Goal: Transaction & Acquisition: Purchase product/service

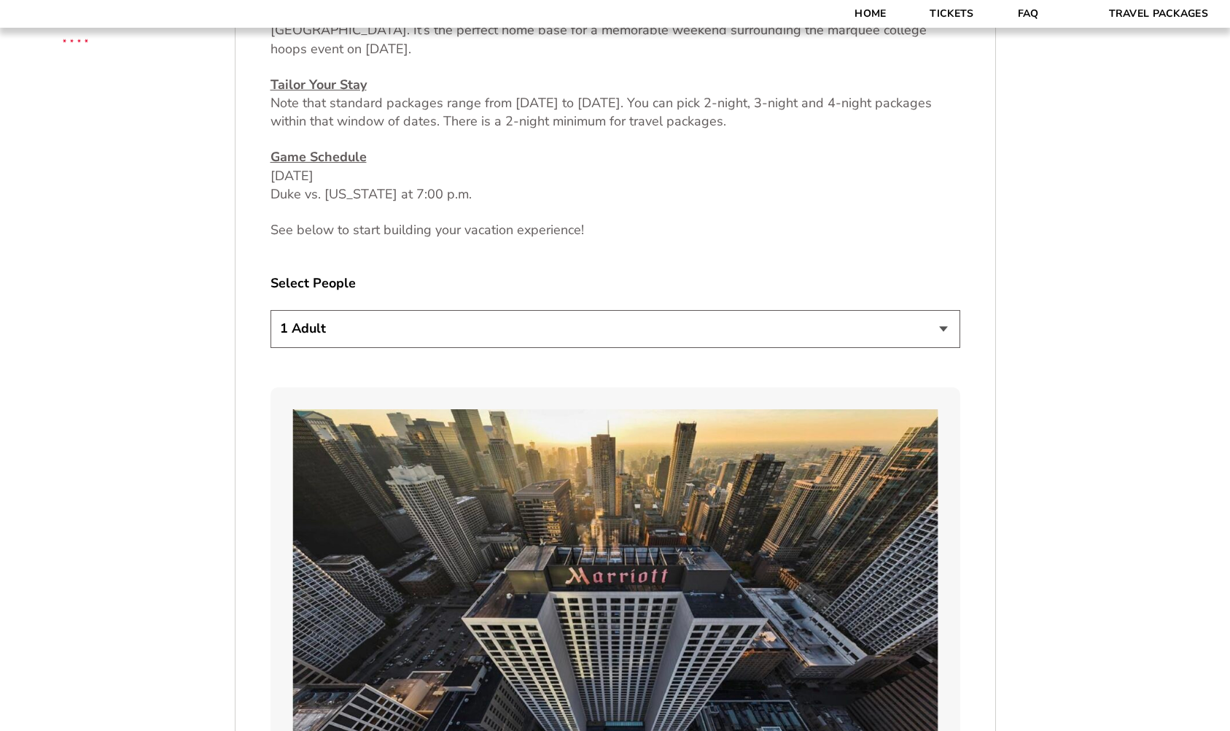
scroll to position [758, 0]
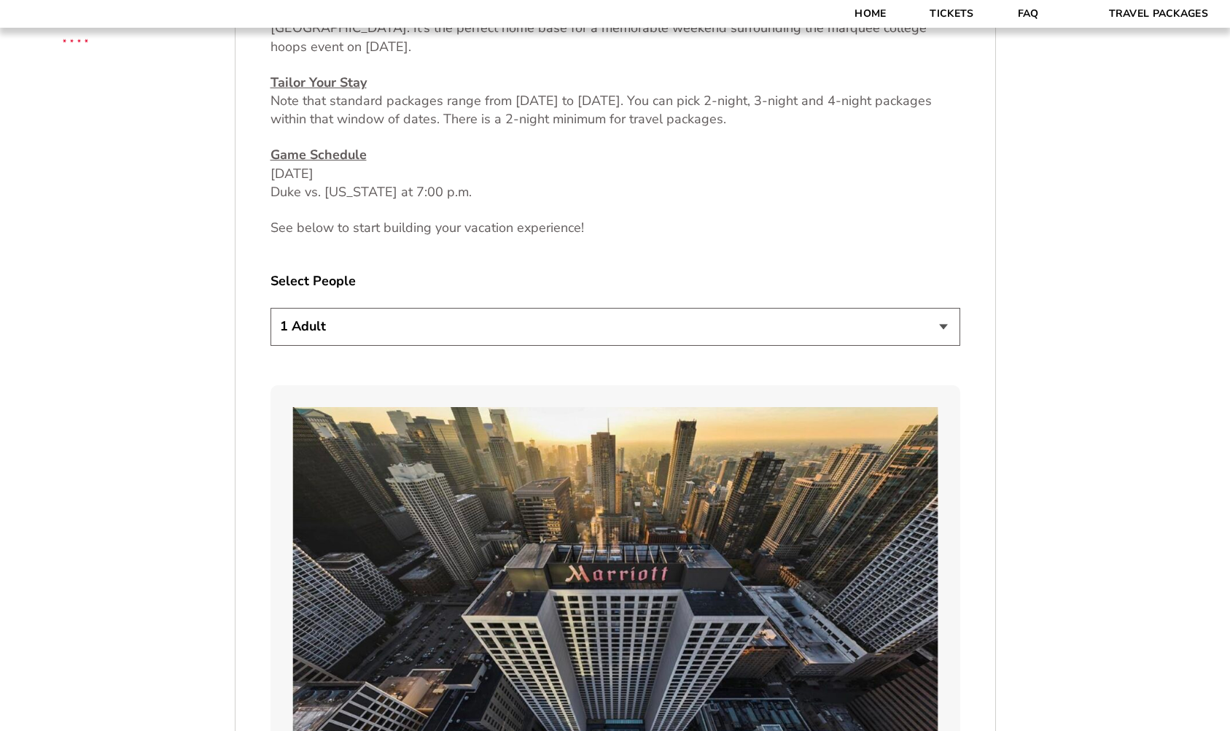
click at [940, 327] on select "1 Adult 2 Adults 3 Adults 4 Adults 2 Adults + 1 Child 2 Adults + 2 Children 2 A…" at bounding box center [616, 326] width 690 height 37
select select "2 Adults"
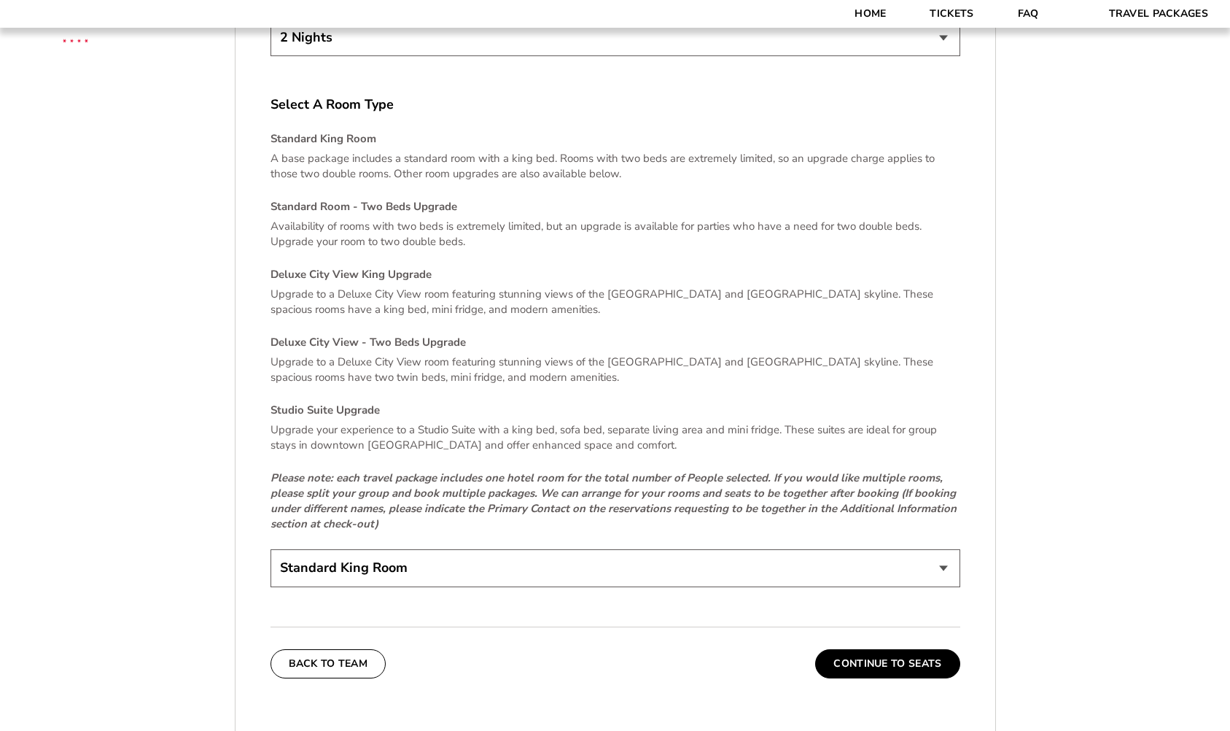
scroll to position [2963, 0]
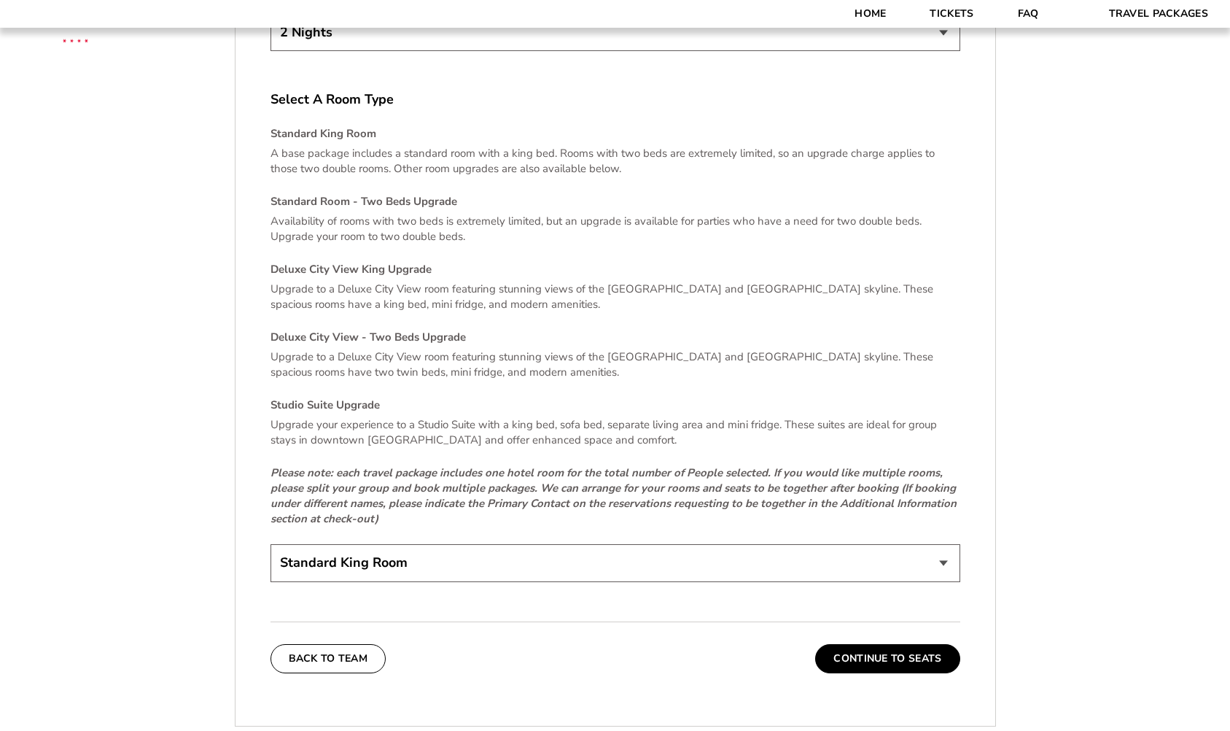
click at [928, 548] on select "Standard King Room Standard Room - Two Beds Upgrade (+$30 per night) Deluxe Cit…" at bounding box center [616, 562] width 690 height 37
select select "Deluxe City View - Two Beds Upgrade"
click at [904, 644] on button "Continue To Seats" at bounding box center [887, 658] width 144 height 29
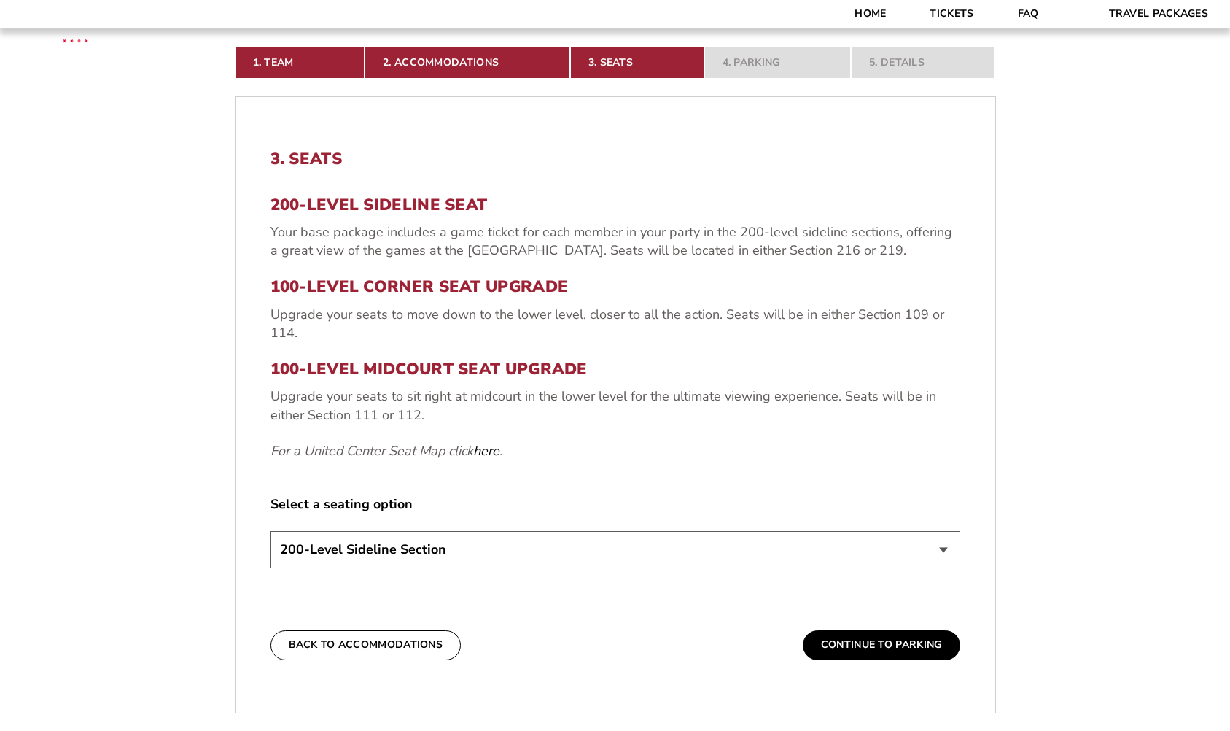
scroll to position [473, 0]
click at [943, 548] on select "200-Level Sideline Section 100-Level Corner Seat Upgrade (+$80 per person) 100-…" at bounding box center [616, 548] width 690 height 37
select select "100-Level Midcourt Seat Upgrade"
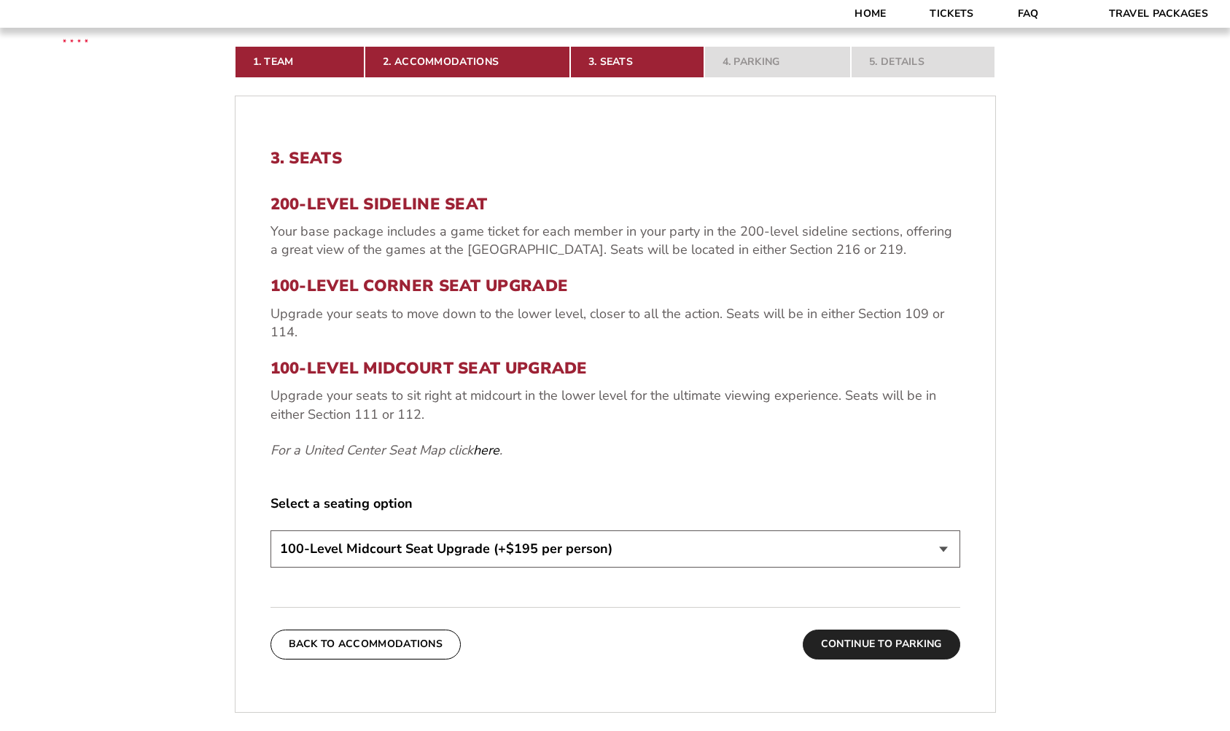
scroll to position [474, 0]
click at [907, 645] on button "Continue To Parking" at bounding box center [882, 643] width 158 height 29
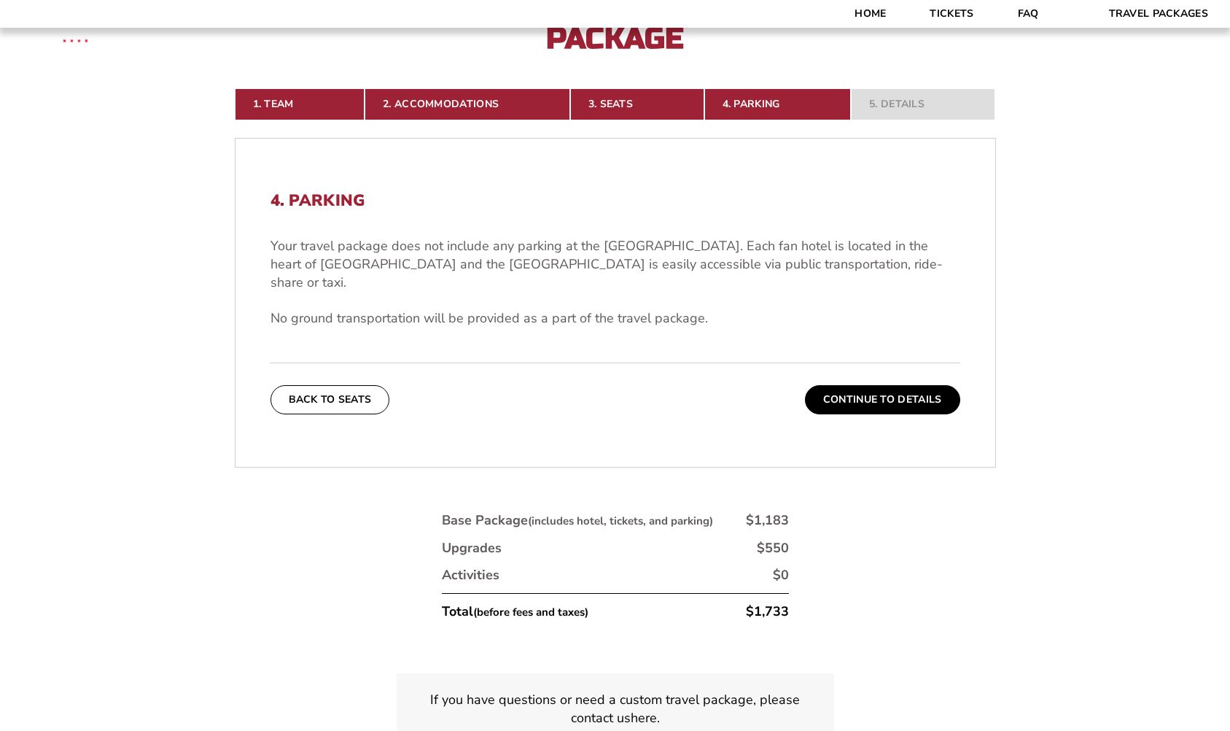
scroll to position [462, 0]
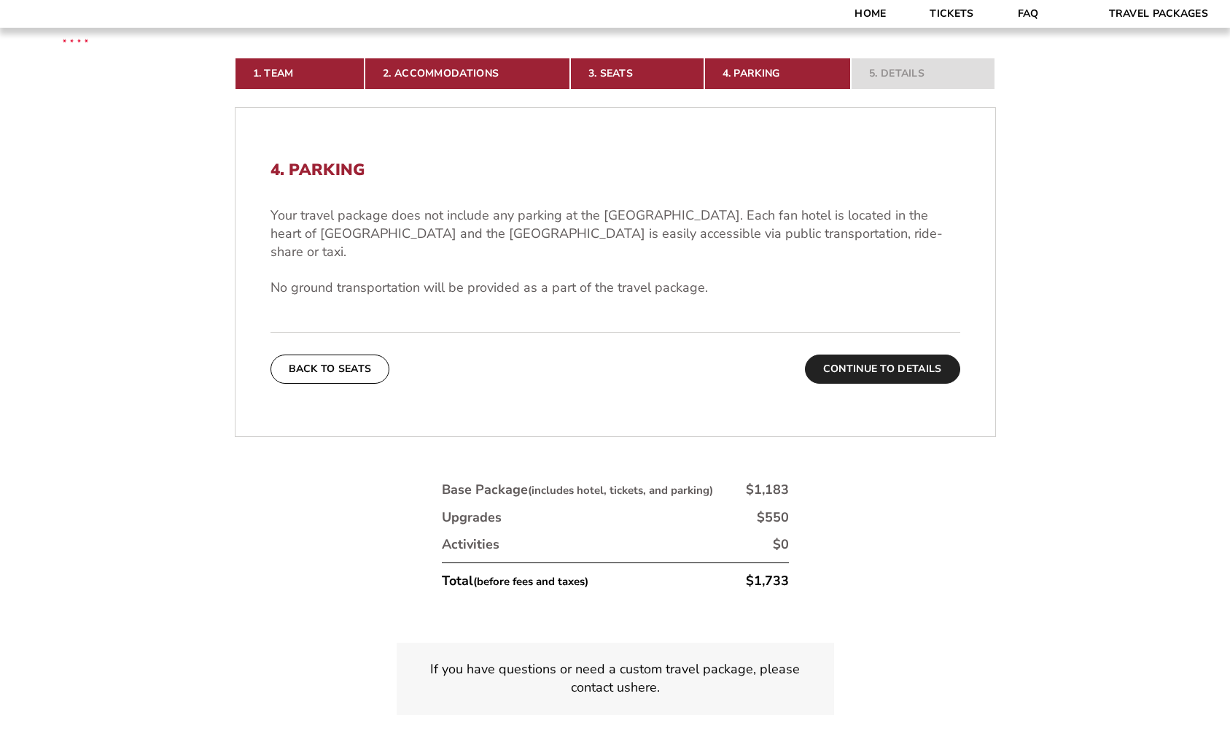
click at [894, 354] on button "Continue To Details" at bounding box center [882, 368] width 155 height 29
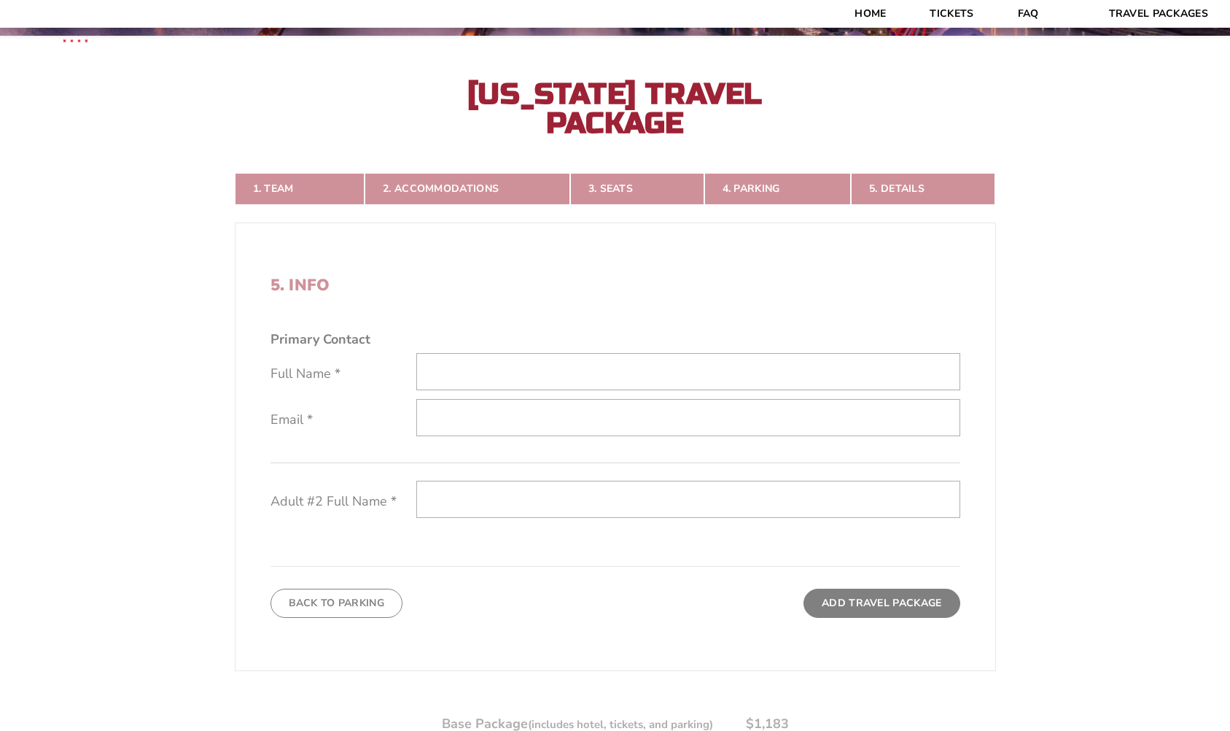
scroll to position [346, 0]
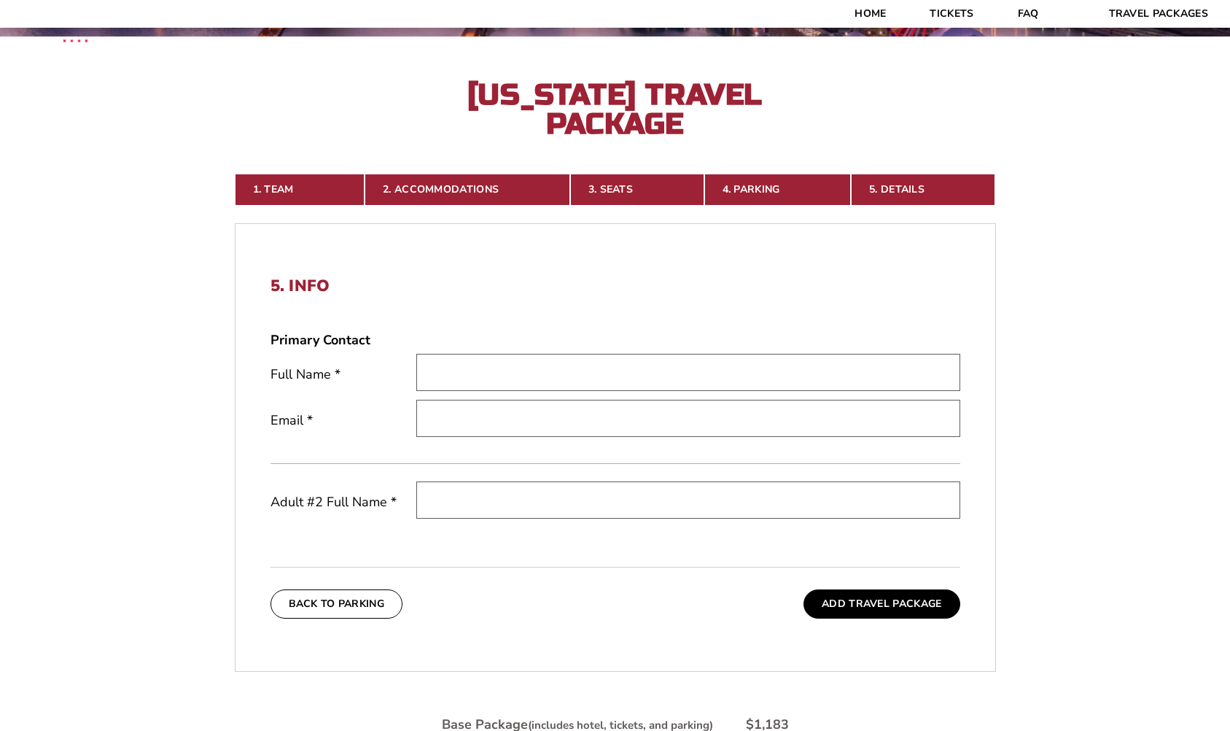
click at [820, 366] on input "text" at bounding box center [688, 372] width 544 height 37
type input "Kenneth H Sutton"
type input "kensutton24@gmail.com"
click at [581, 504] on input "text" at bounding box center [688, 499] width 544 height 37
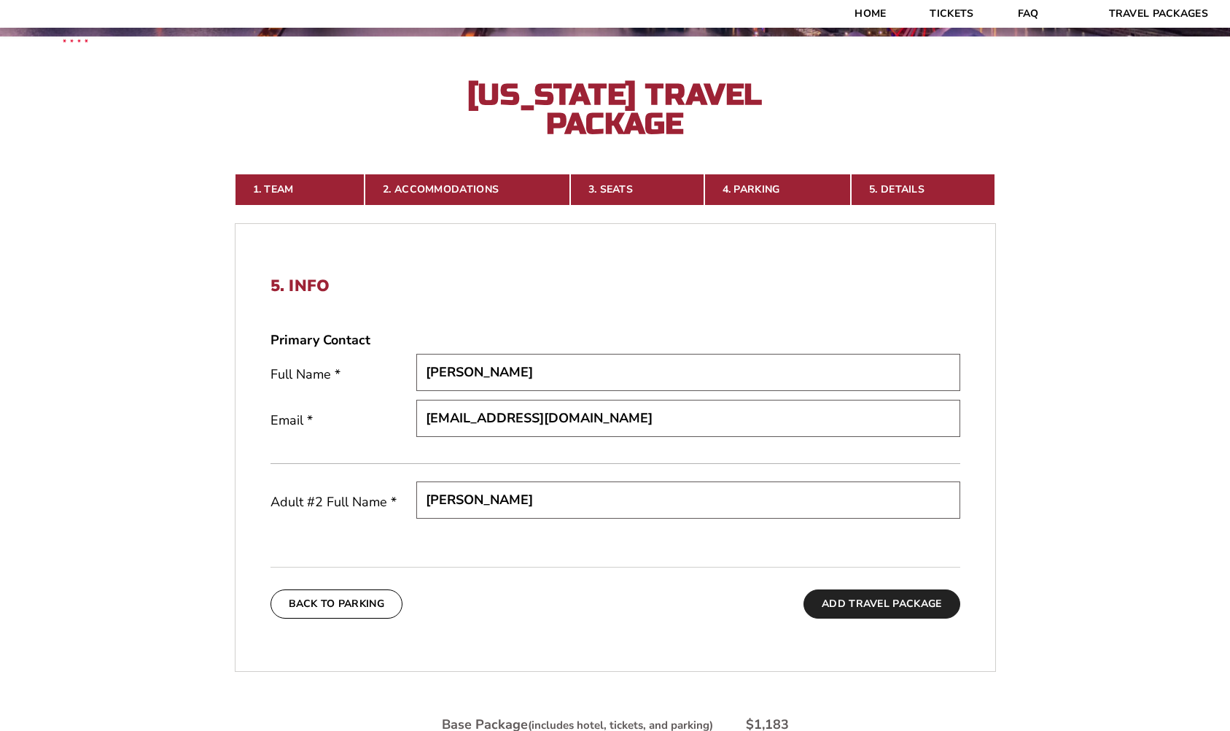
type input "Blake R Sutton"
click at [856, 606] on button "Add Travel Package" at bounding box center [882, 603] width 156 height 29
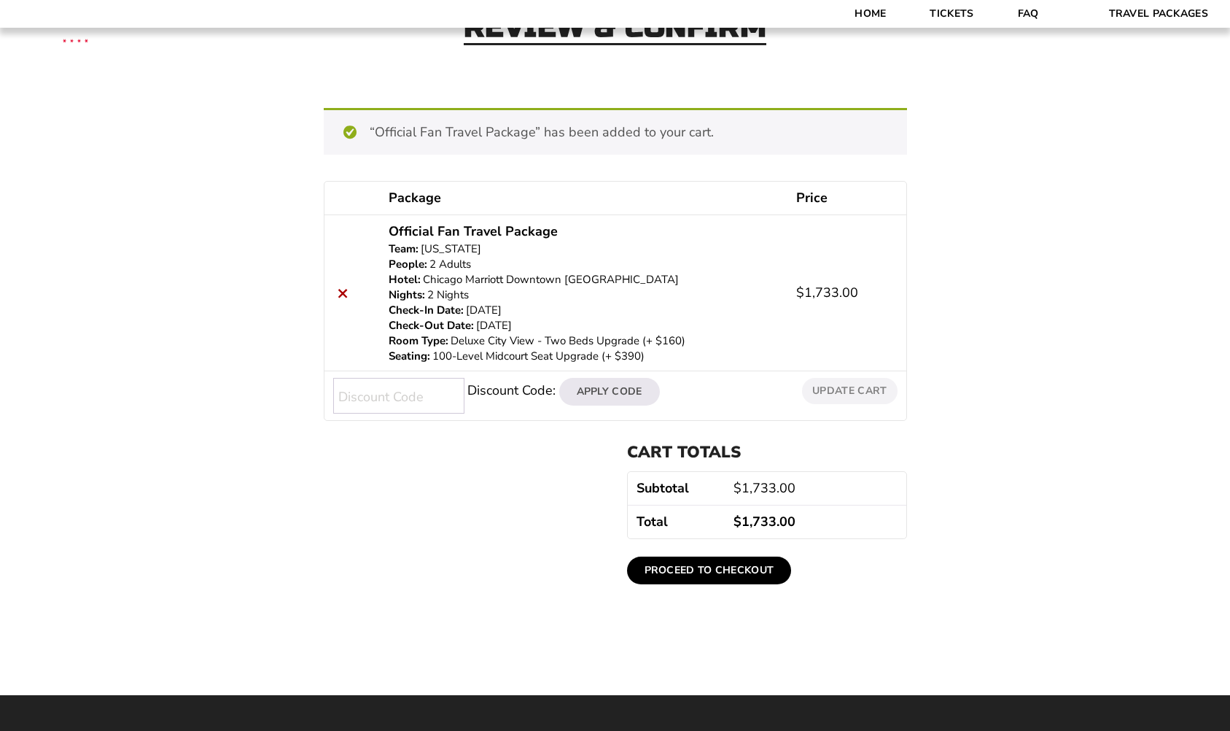
scroll to position [111, 0]
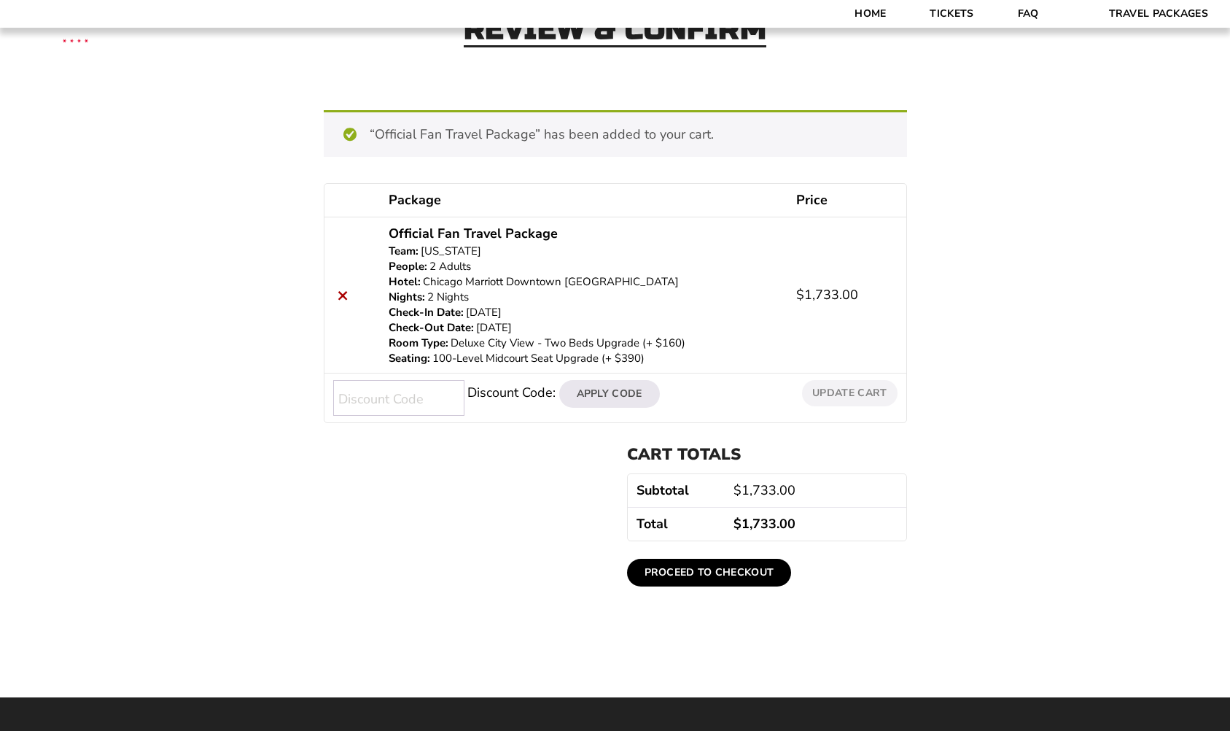
click at [737, 572] on link "Proceed to checkout" at bounding box center [709, 573] width 165 height 28
click at [681, 566] on link "Proceed to checkout" at bounding box center [709, 573] width 165 height 28
click at [737, 573] on link "Proceed to checkout" at bounding box center [709, 573] width 165 height 28
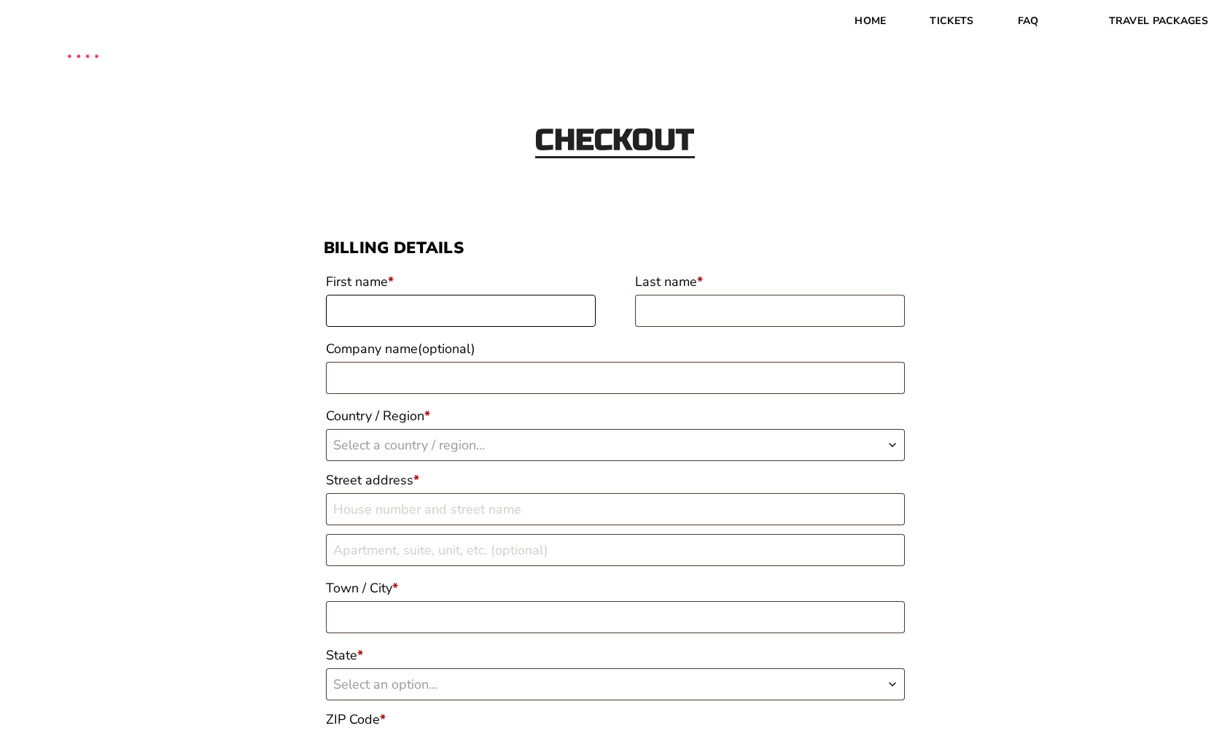
click at [538, 312] on input "First name *" at bounding box center [461, 311] width 270 height 32
type input "Kenneth"
type input "Sutton"
select select "US"
type input "[STREET_ADDRESS]"
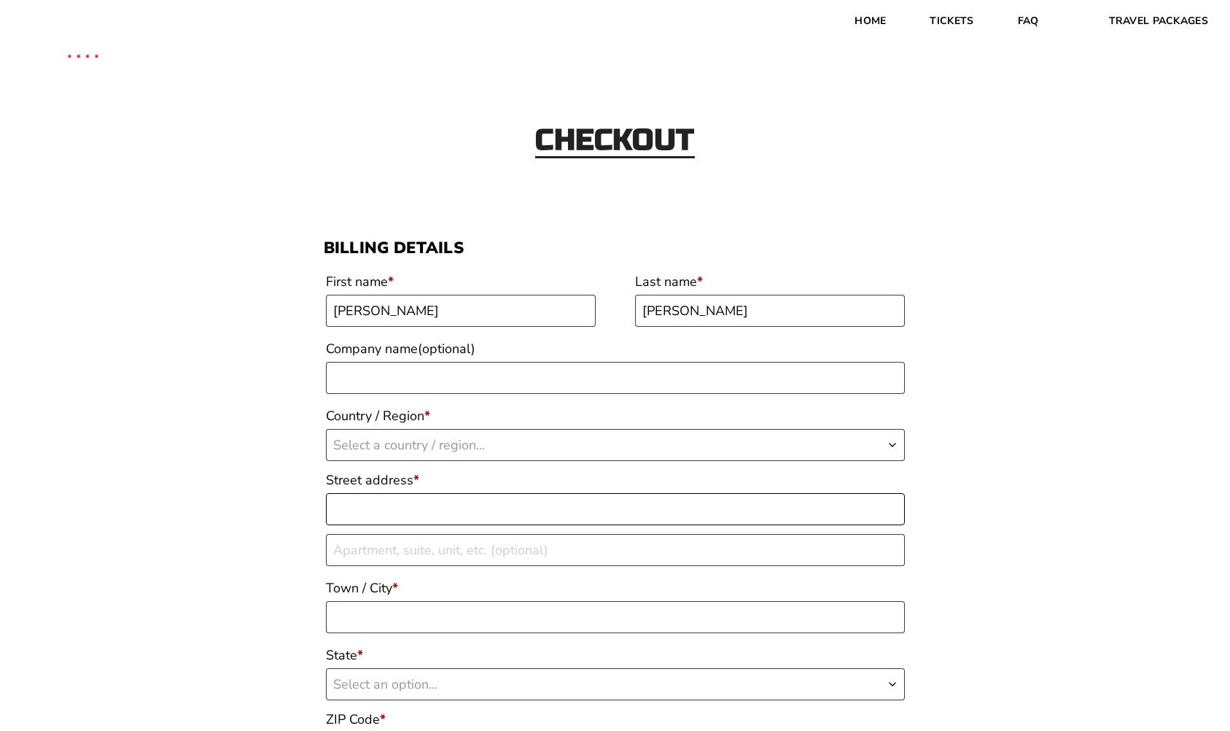
type input "Rogers"
type input "72756"
type input "15014123568"
type input "[EMAIL_ADDRESS][DOMAIN_NAME]"
select select "US"
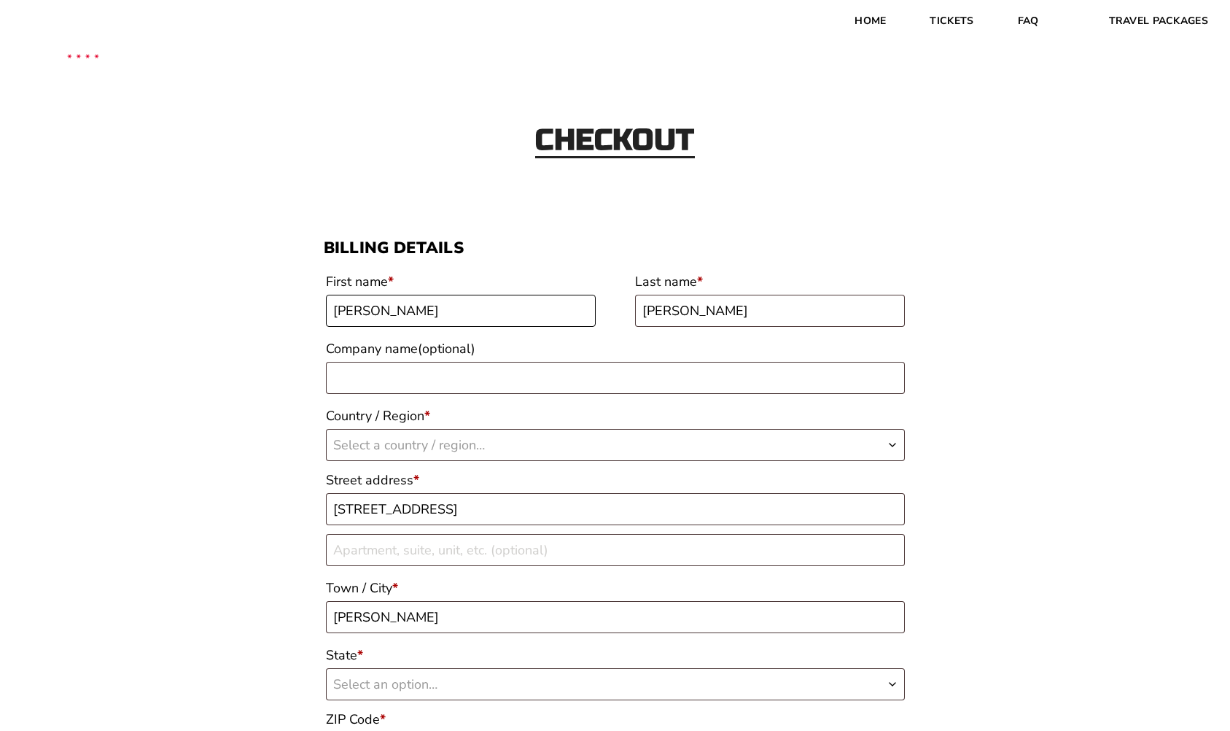
select select "AR"
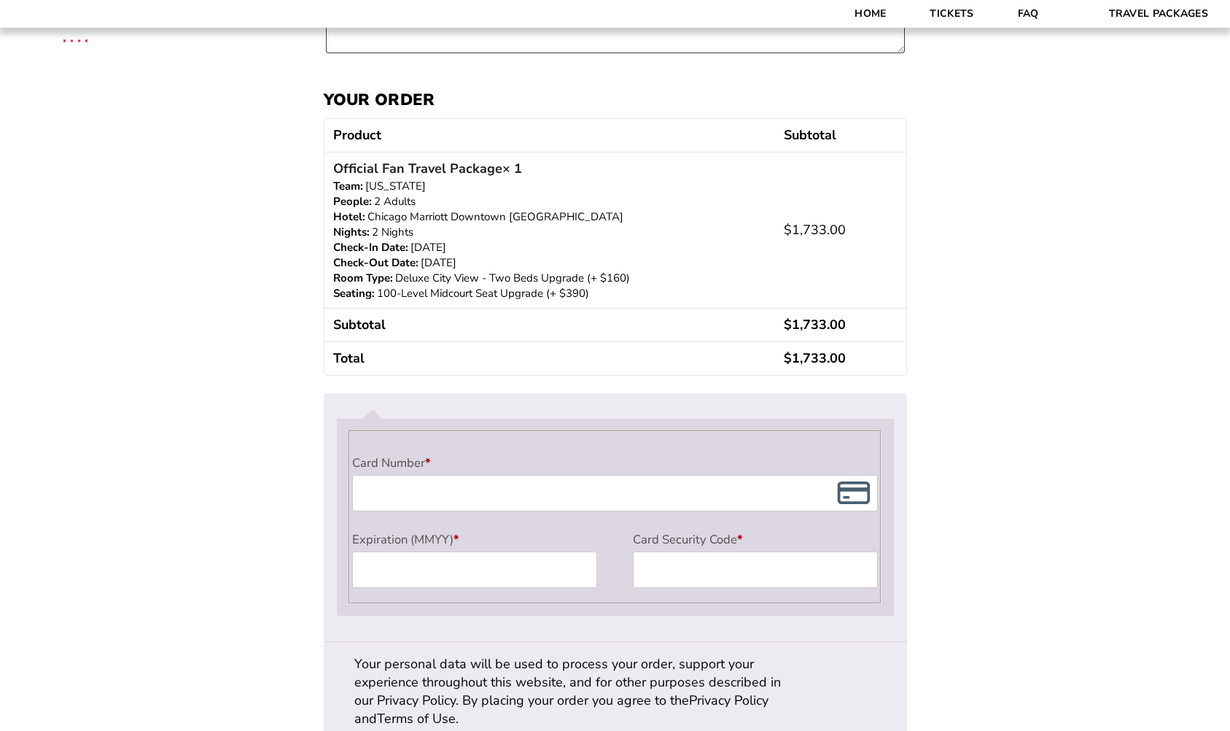
scroll to position [998, 0]
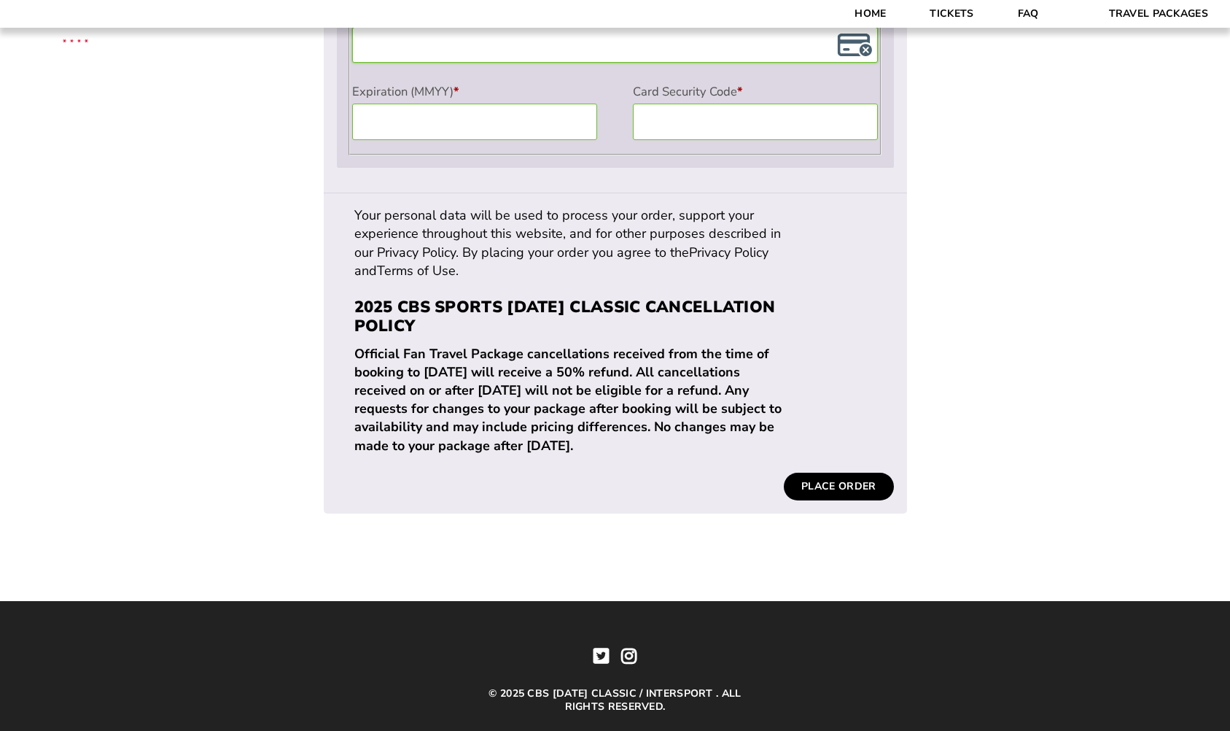
scroll to position [1575, 0]
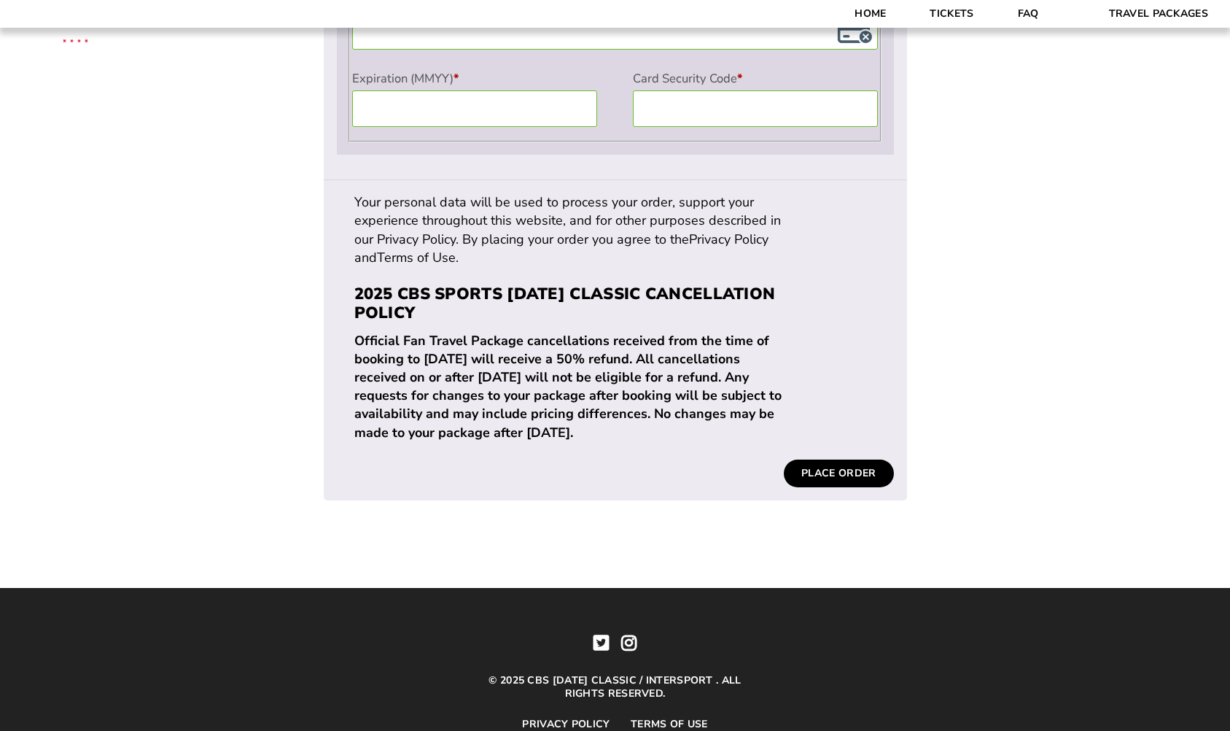
click at [842, 459] on button "Place order" at bounding box center [838, 473] width 109 height 28
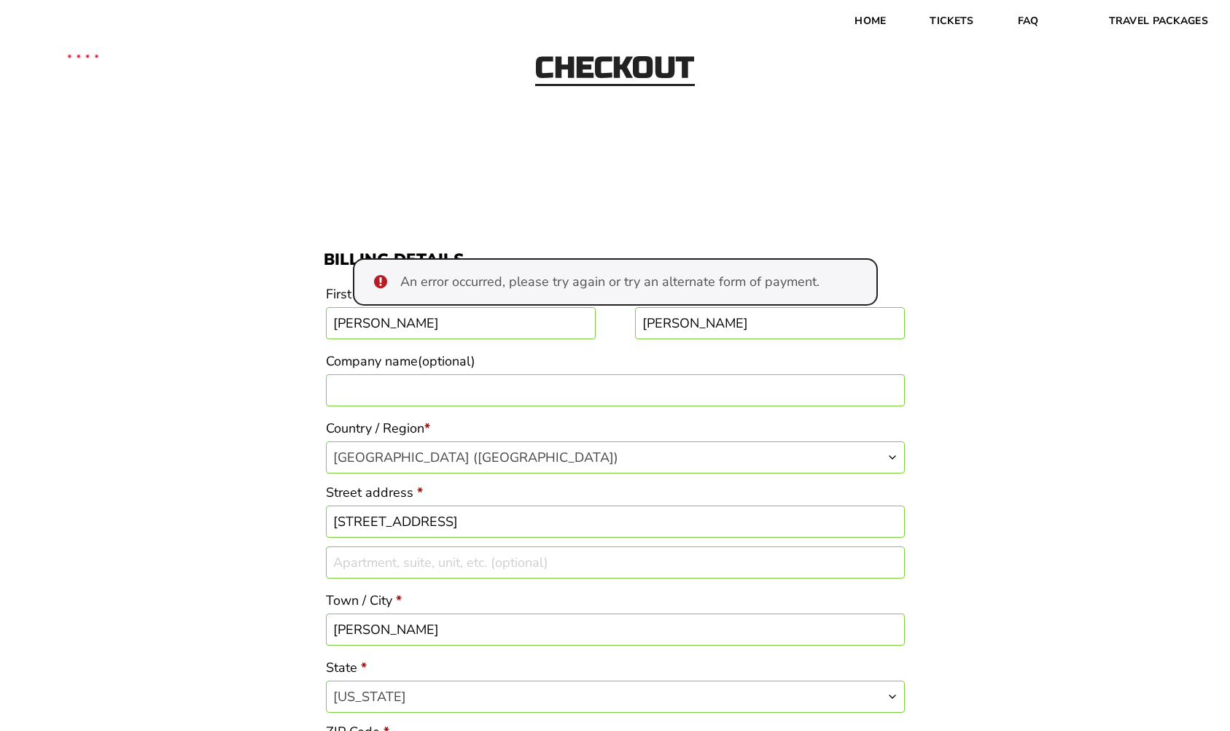
scroll to position [0, 0]
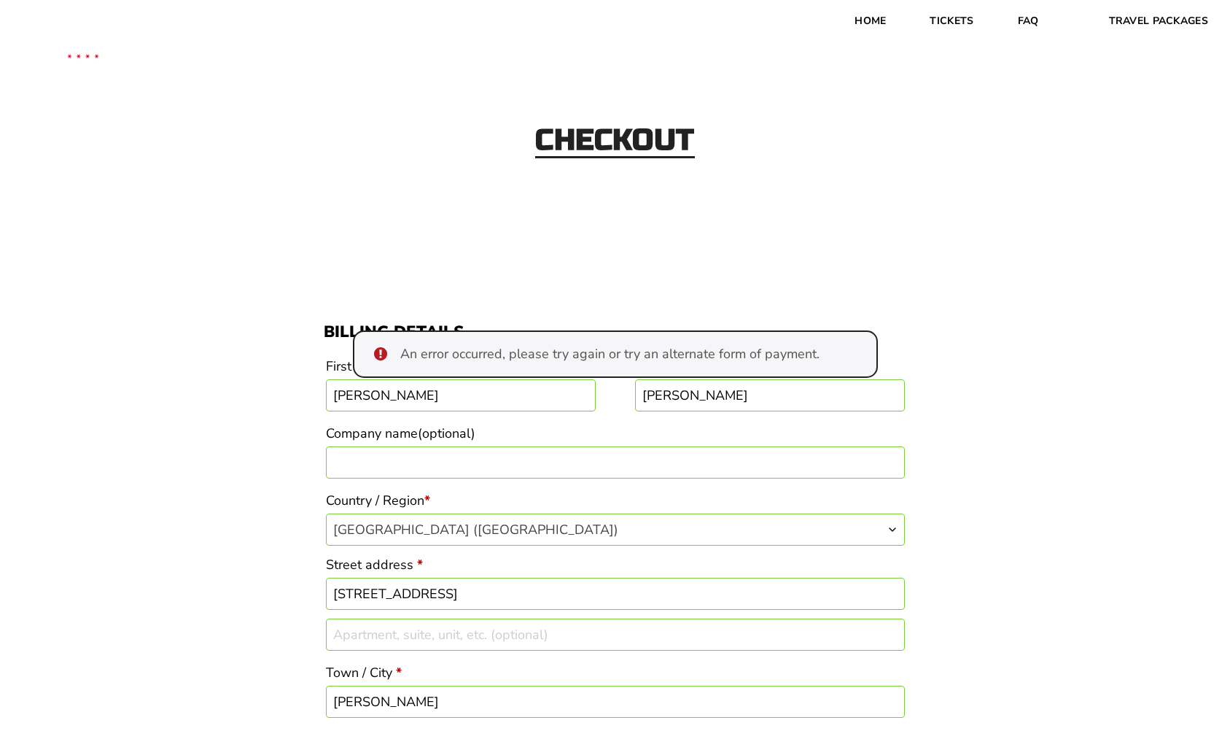
click at [333, 143] on div "Checkout" at bounding box center [615, 142] width 1230 height 158
click at [381, 354] on ul "An error occurred, please try again or try an alternate form of payment." at bounding box center [615, 353] width 525 height 47
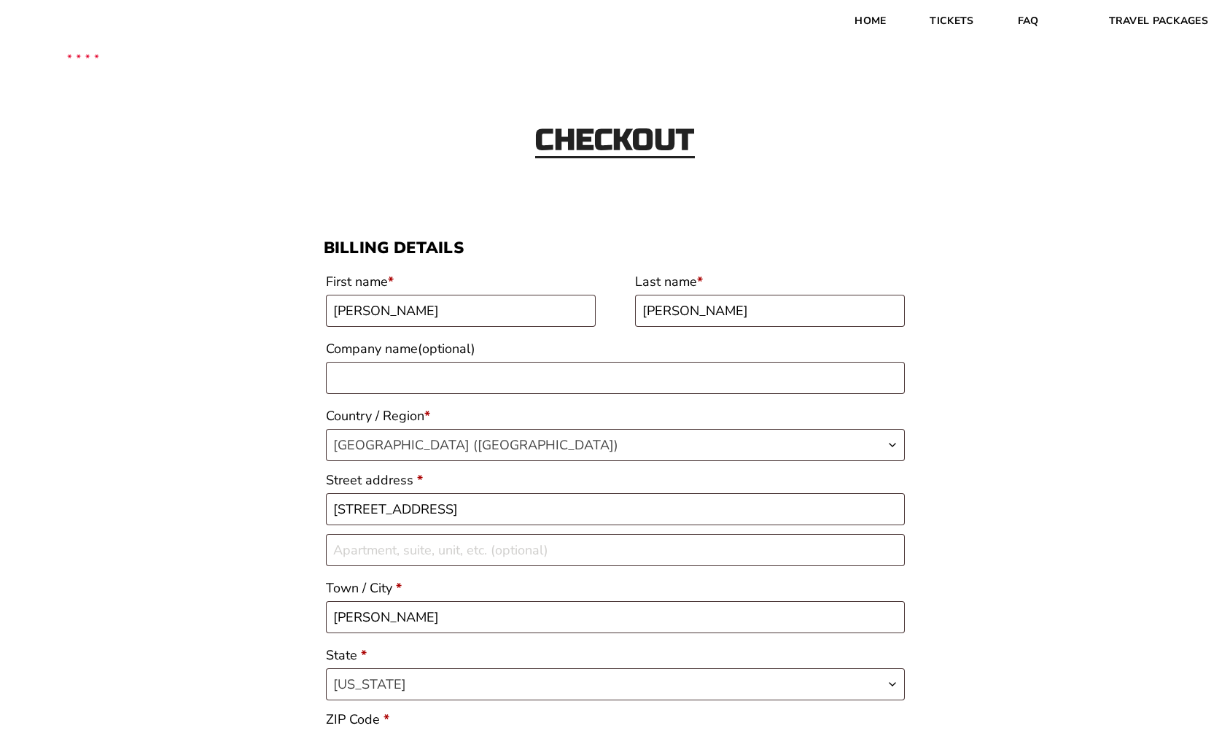
select select "AR"
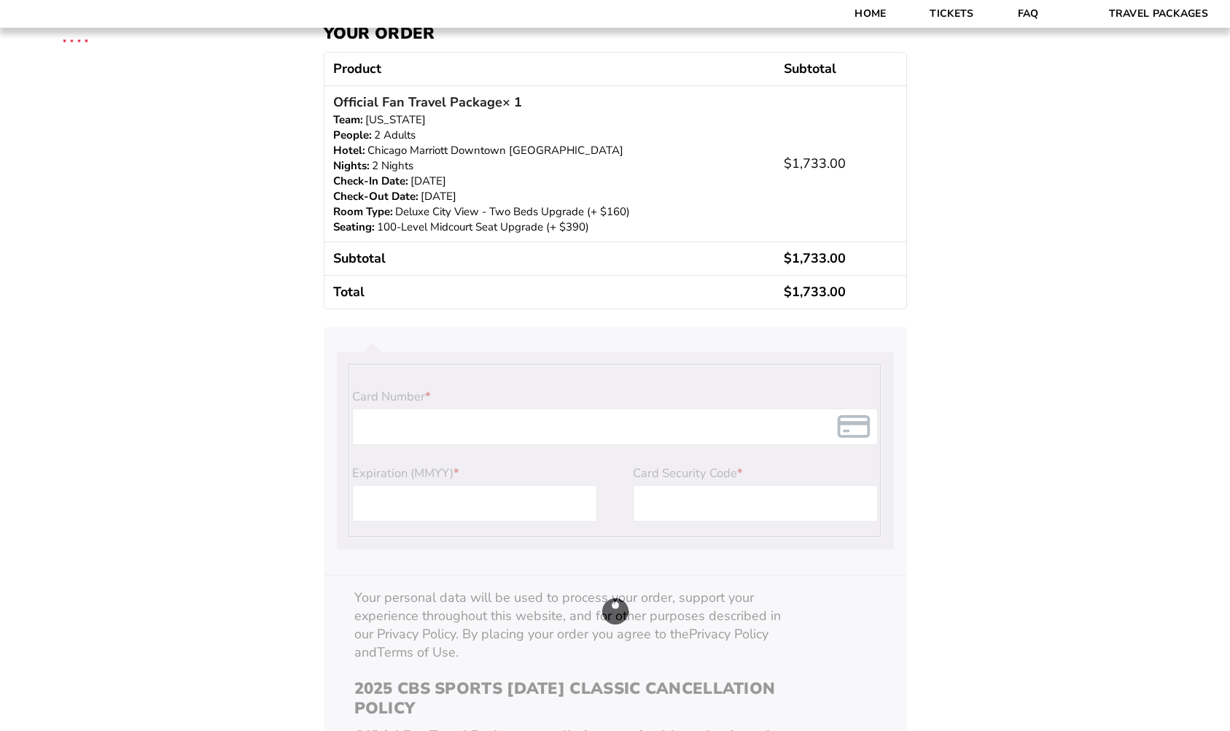
scroll to position [1193, 0]
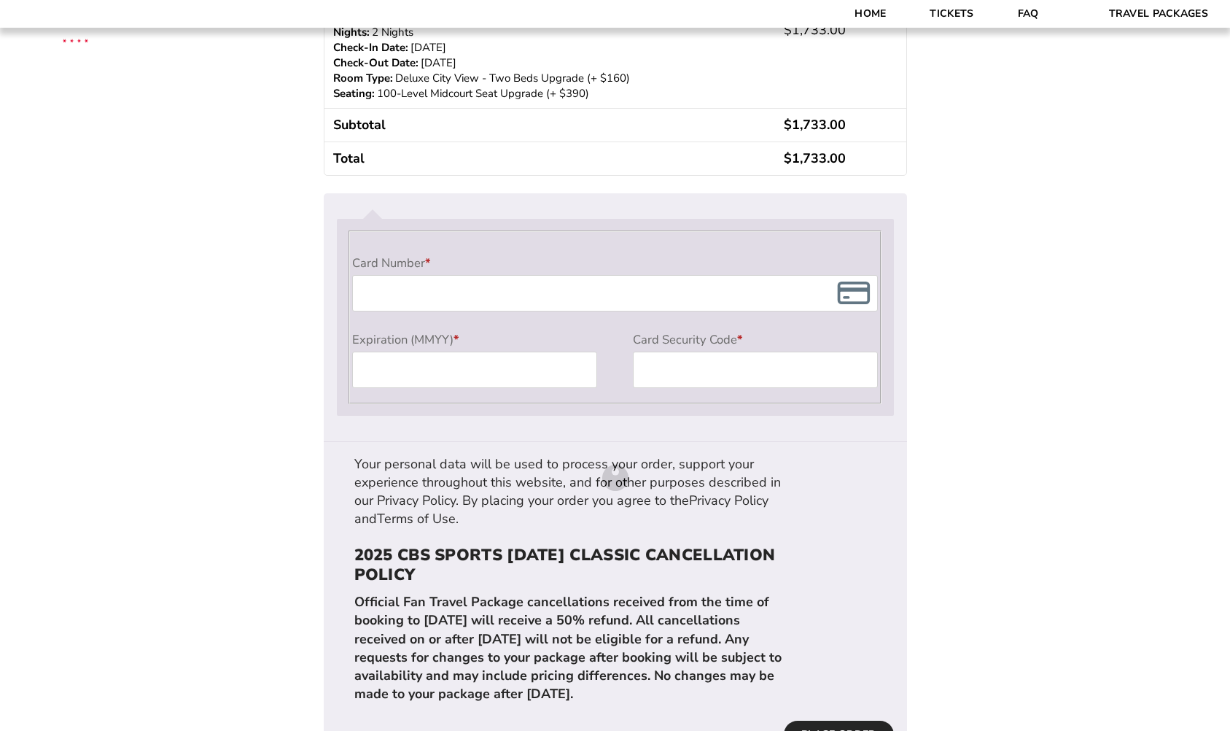
click at [716, 296] on div "Checkout" at bounding box center [615, 477] width 583 height 568
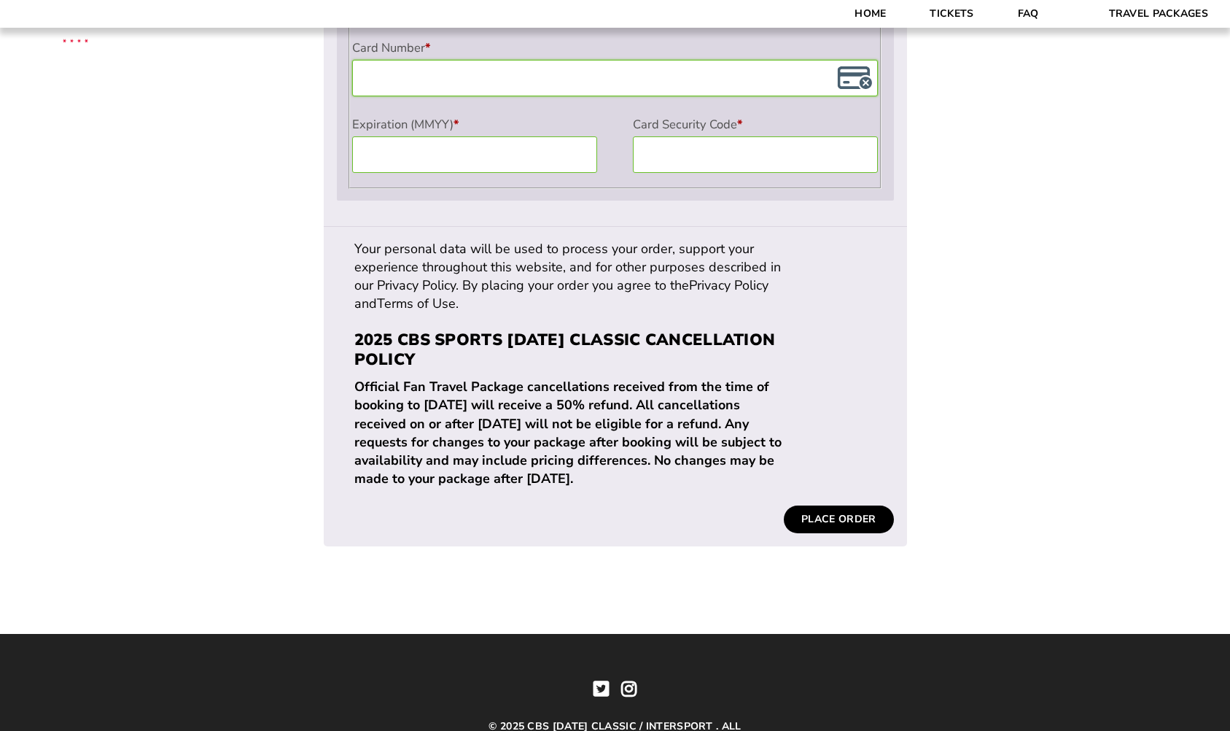
scroll to position [1397, 0]
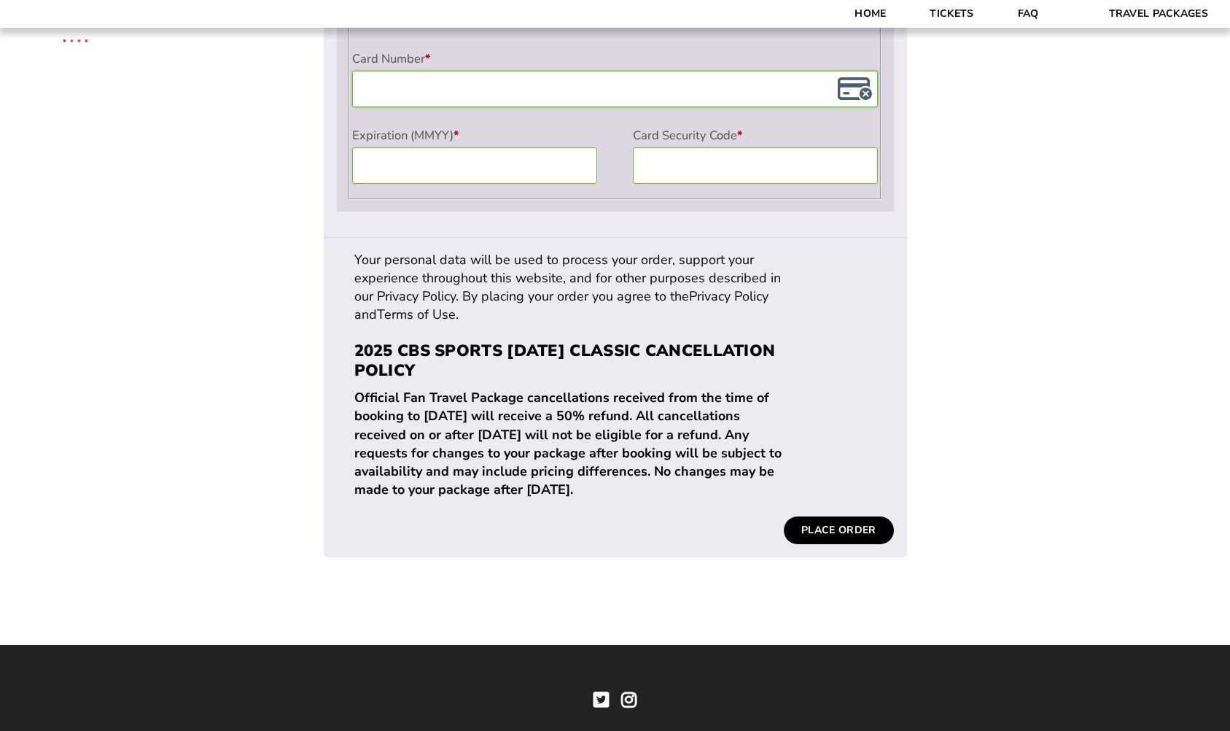
click at [842, 516] on button "Place order" at bounding box center [838, 530] width 109 height 28
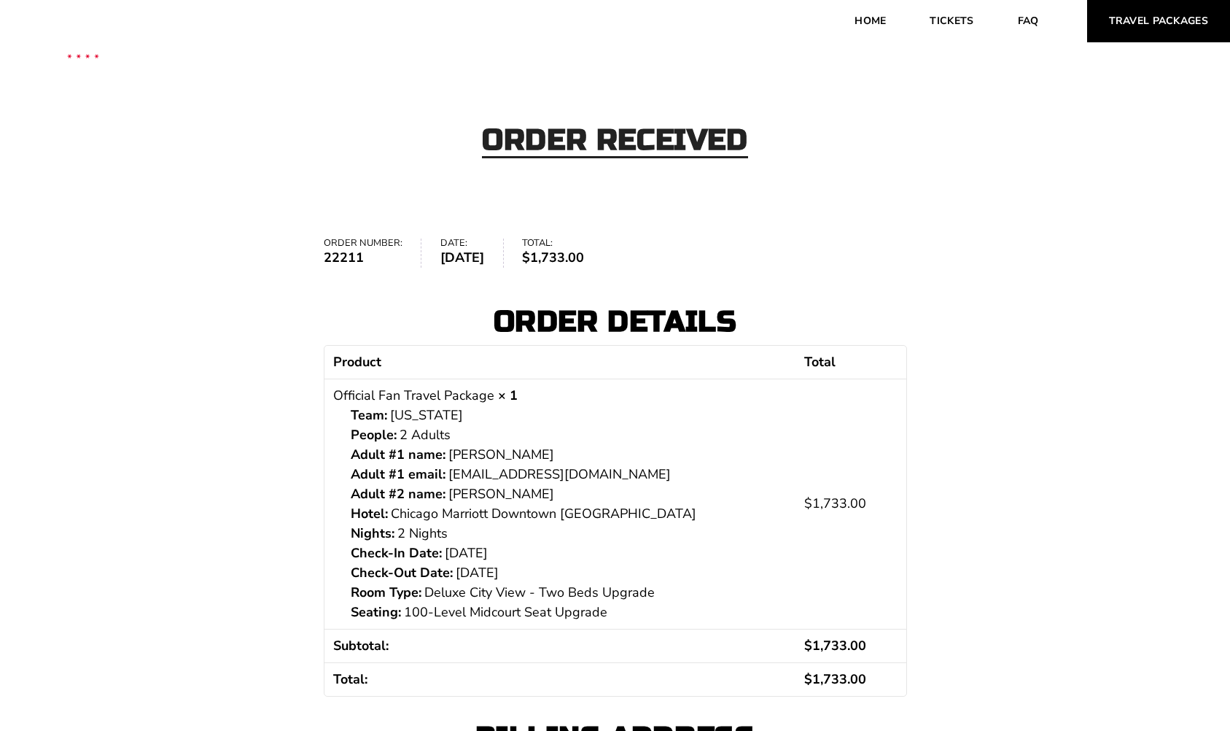
click at [1192, 21] on link "Travel Packages" at bounding box center [1159, 21] width 144 height 42
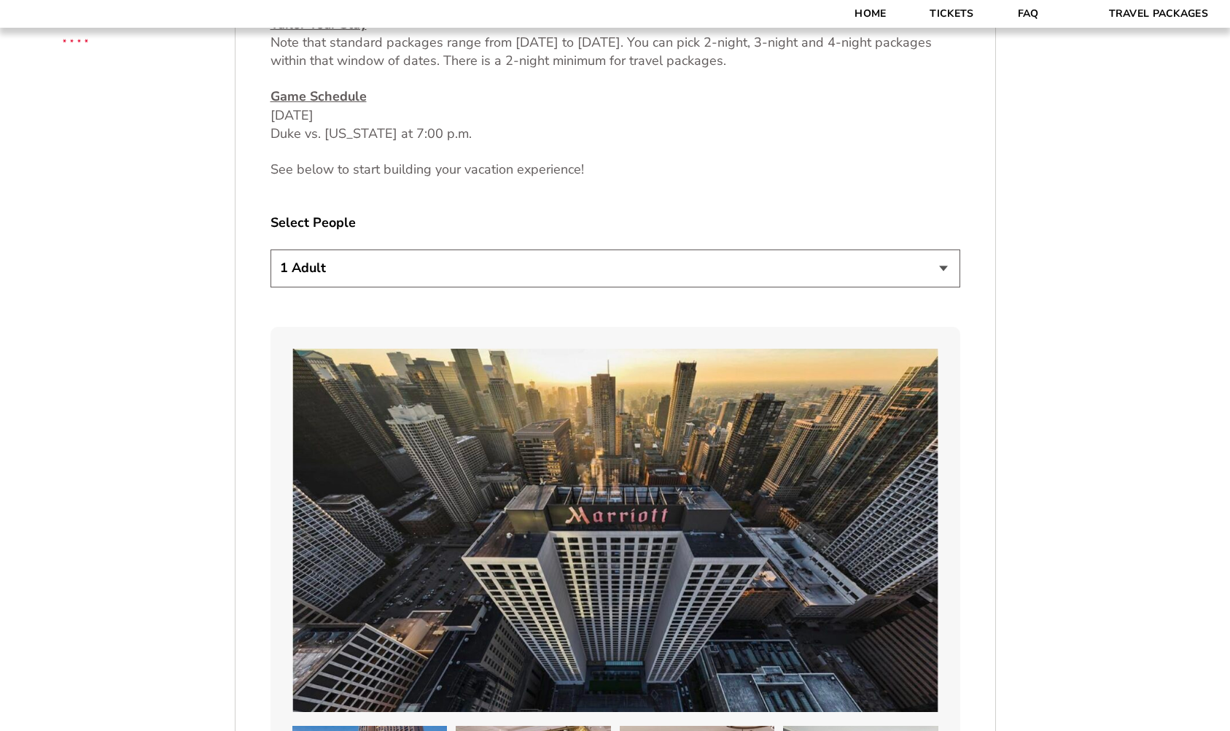
scroll to position [831, 0]
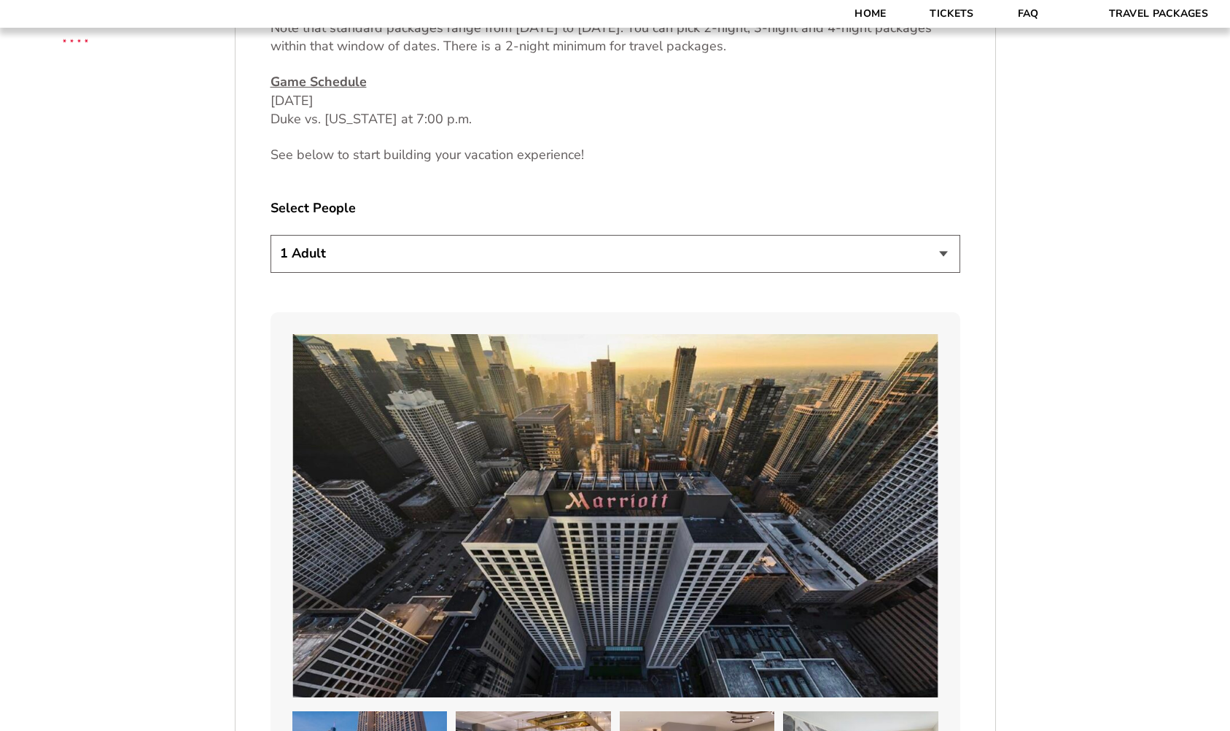
click at [932, 252] on select "1 Adult 2 Adults 3 Adults 4 Adults 2 Adults + 1 Child 2 Adults + 2 Children 2 A…" at bounding box center [616, 253] width 690 height 37
select select "2 Adults"
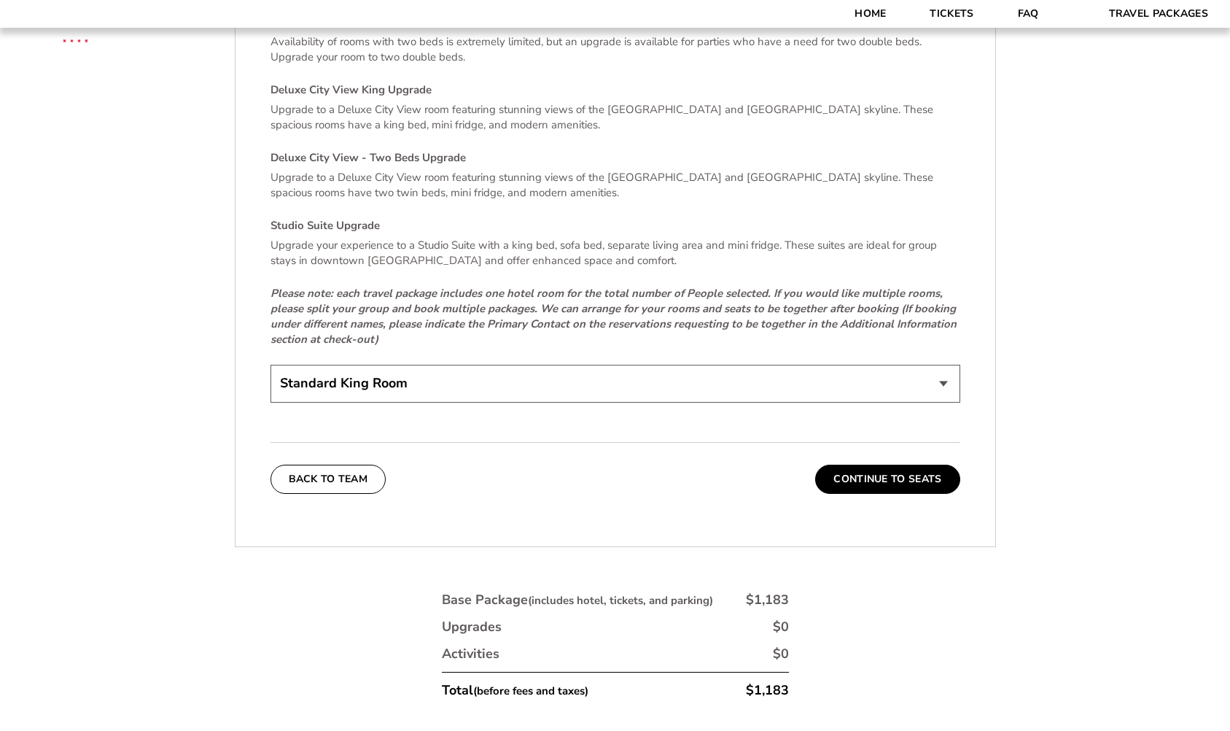
scroll to position [3146, 0]
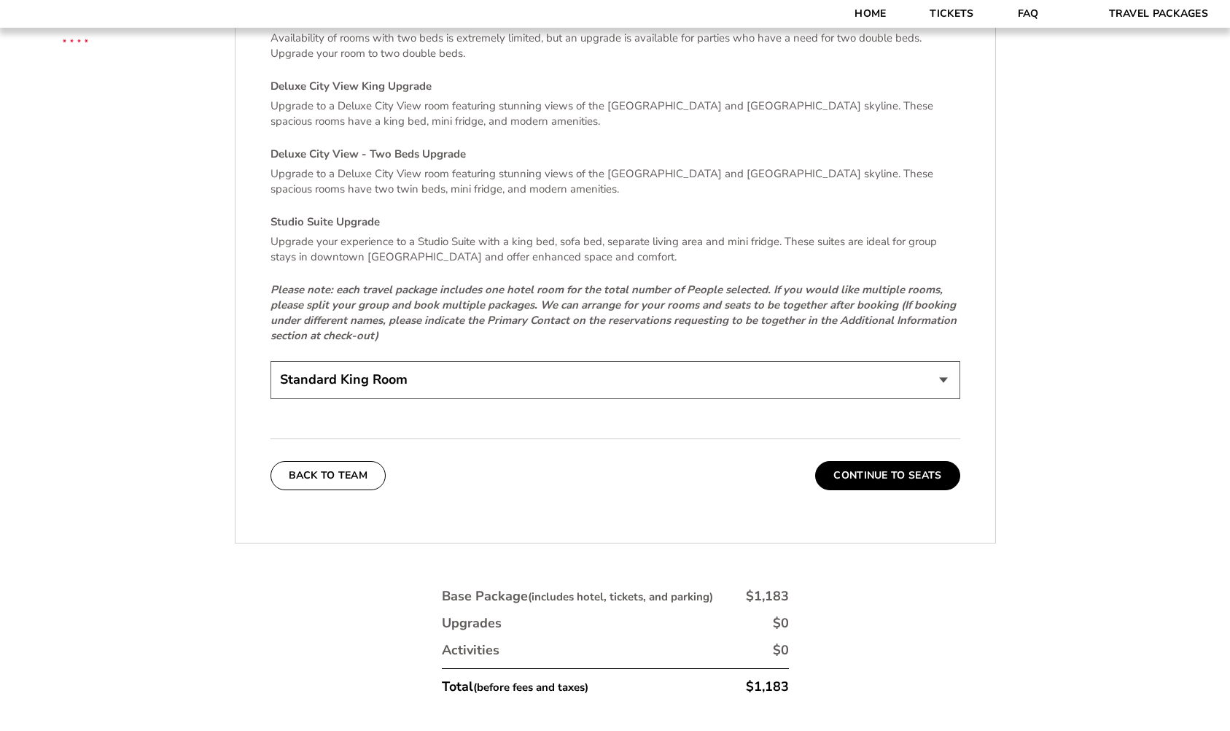
click at [942, 365] on select "Standard King Room Standard Room - Two Beds Upgrade (+$30 per night) Deluxe Cit…" at bounding box center [616, 379] width 690 height 37
select select "Deluxe City View - Two Beds Upgrade"
click at [870, 462] on button "Continue To Seats" at bounding box center [887, 475] width 144 height 29
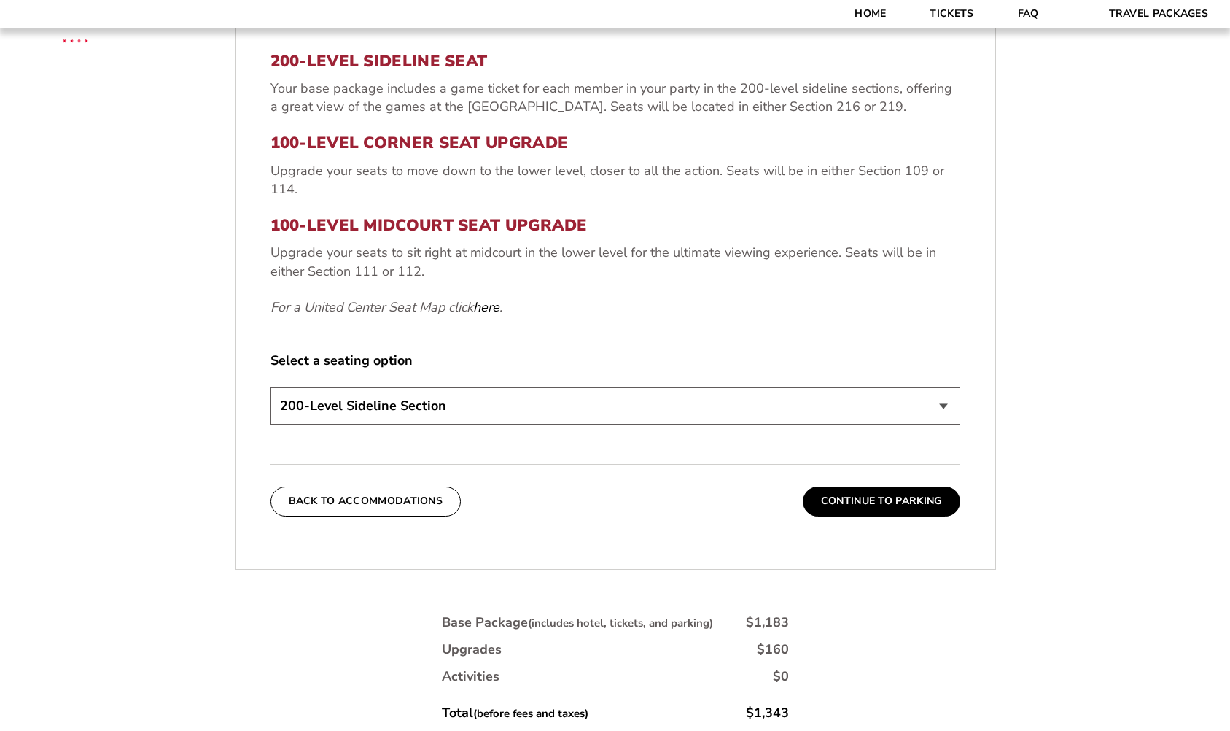
scroll to position [617, 0]
click at [943, 400] on select "200-Level Sideline Section 100-Level Corner Seat Upgrade (+$80 per person) 100-…" at bounding box center [616, 405] width 690 height 37
select select "100-Level Midcourt Seat Upgrade"
click at [900, 497] on button "Continue To Parking" at bounding box center [882, 500] width 158 height 29
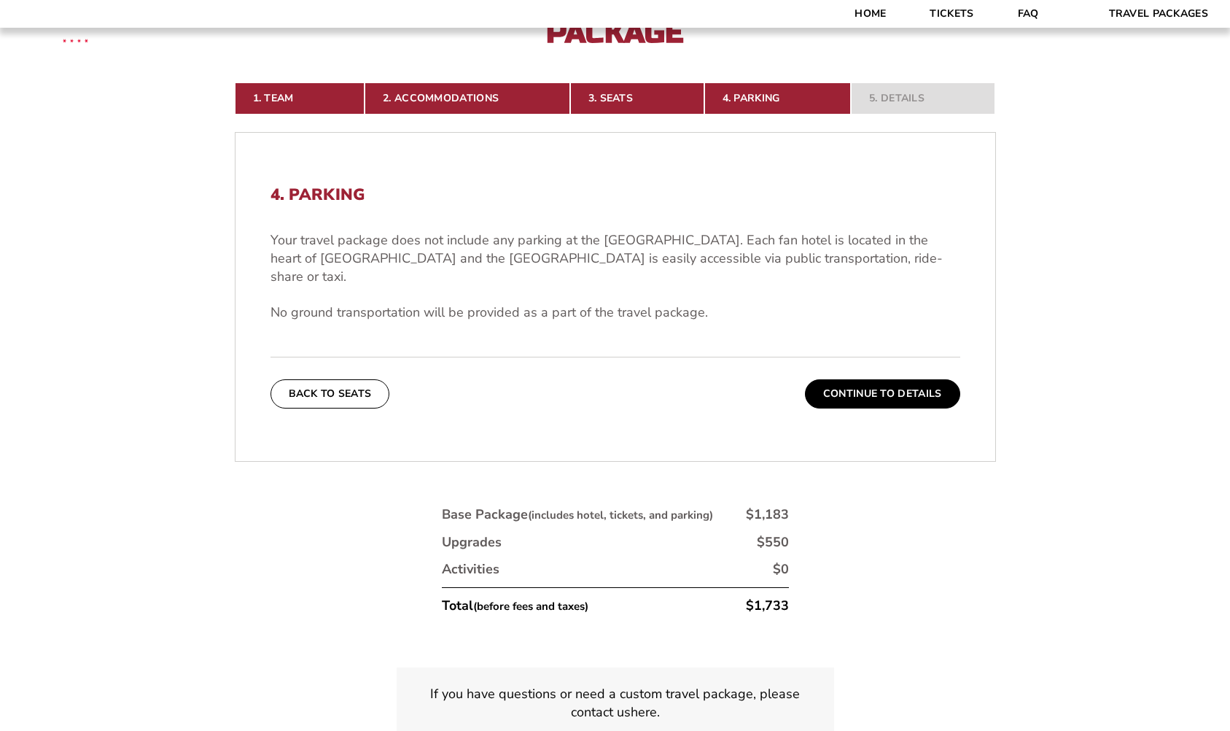
scroll to position [439, 0]
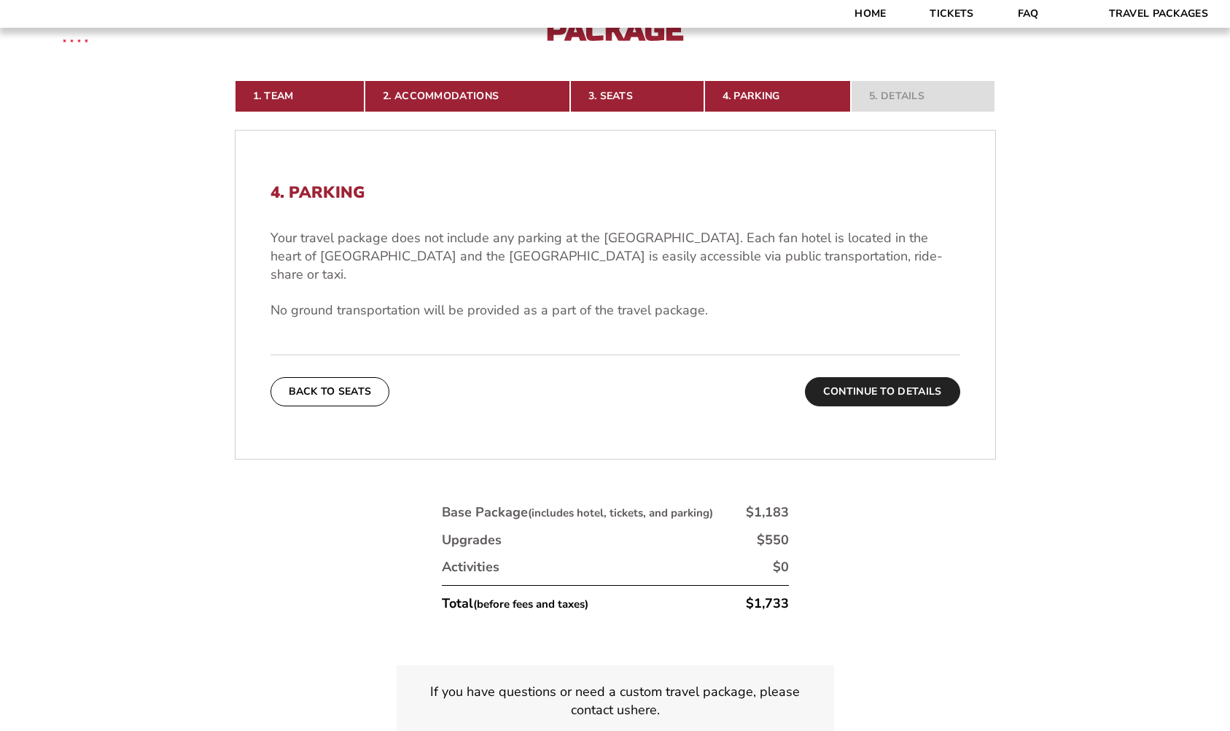
click at [895, 377] on button "Continue To Details" at bounding box center [882, 391] width 155 height 29
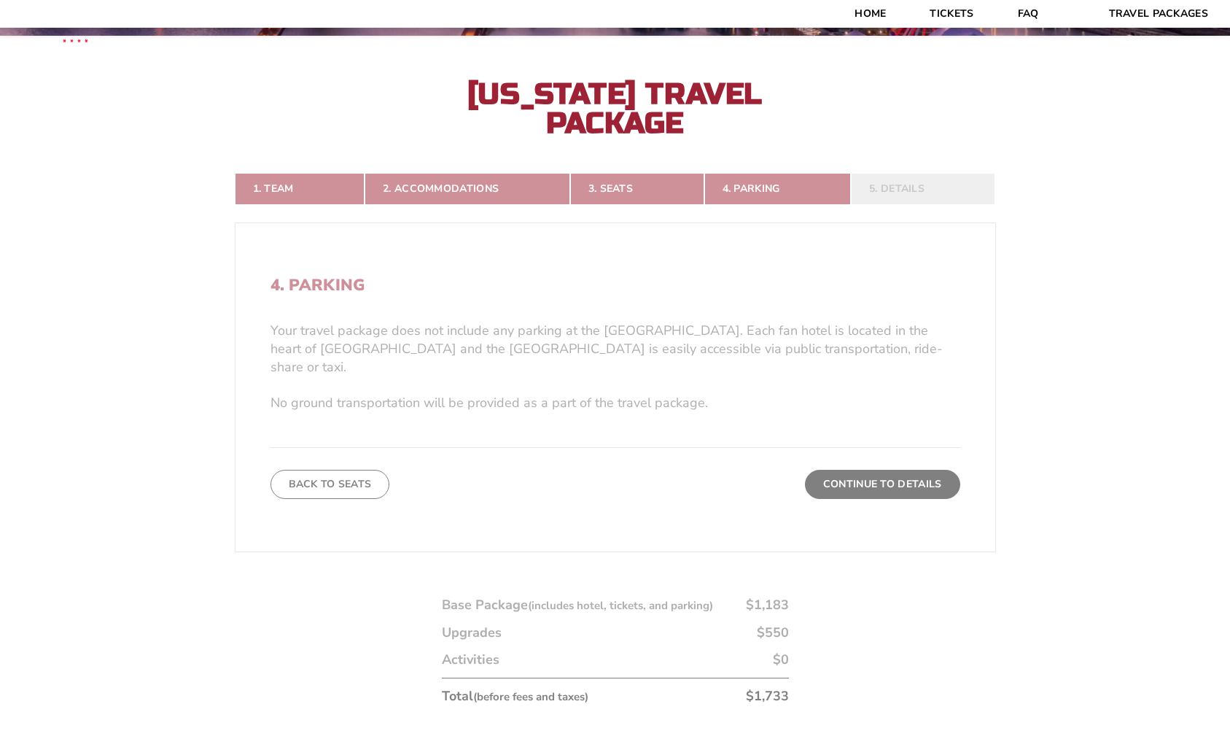
scroll to position [346, 0]
